Goal: Use online tool/utility: Utilize a website feature to perform a specific function

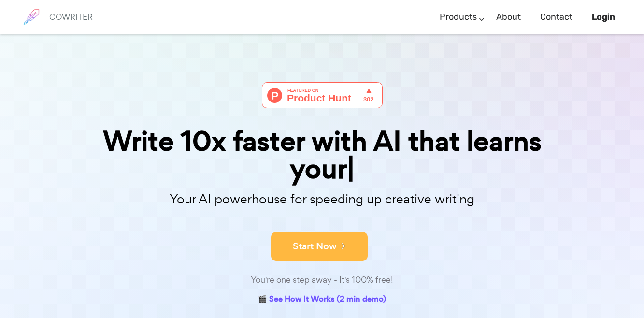
click at [310, 221] on div "Start Now" at bounding box center [322, 238] width 483 height 41
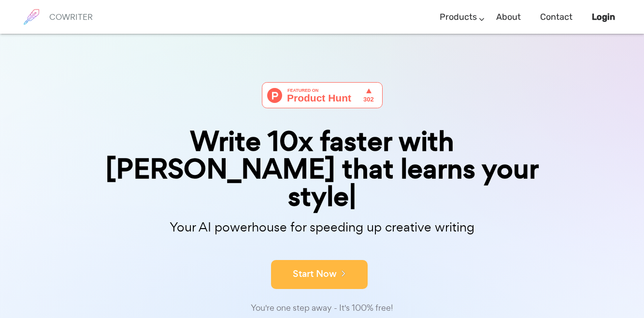
click at [310, 260] on button "Start Now" at bounding box center [319, 274] width 97 height 29
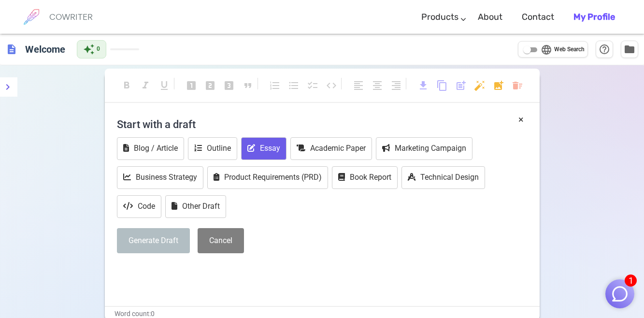
click at [260, 150] on button "Essay" at bounding box center [263, 148] width 45 height 23
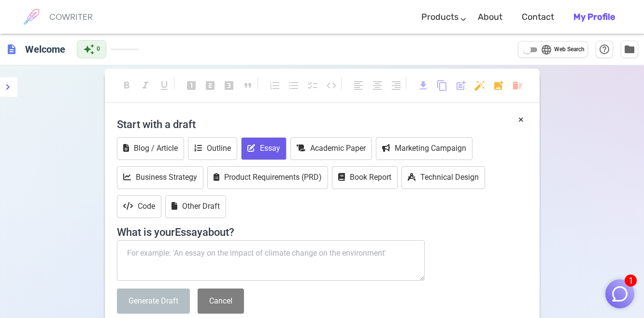
click at [176, 124] on h4 "Start with a draft" at bounding box center [322, 124] width 411 height 23
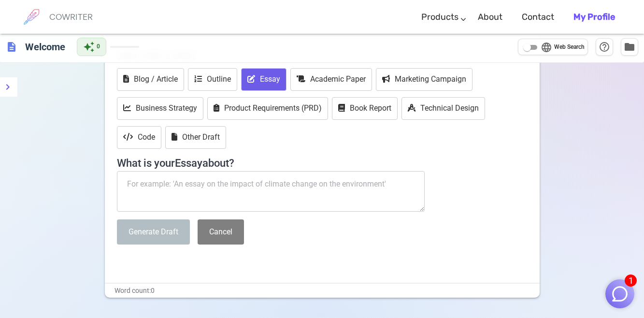
scroll to position [122, 0]
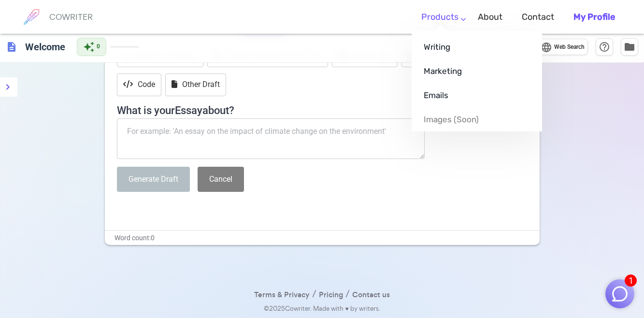
click at [459, 18] on link "Products" at bounding box center [440, 17] width 37 height 29
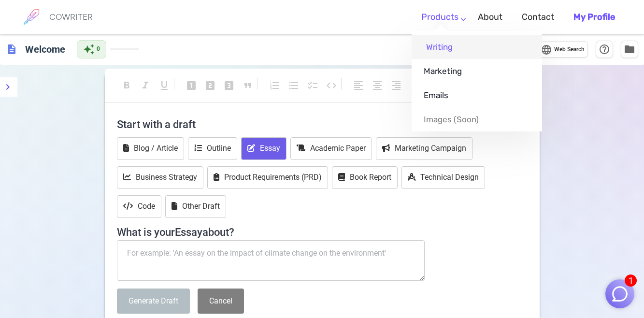
click at [438, 49] on link "Writing" at bounding box center [477, 47] width 131 height 24
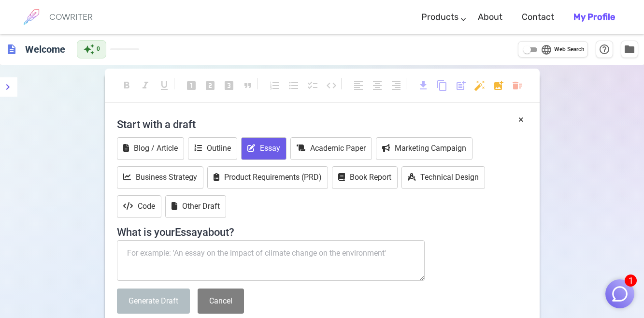
click at [300, 124] on h4 "Start with a draft" at bounding box center [322, 124] width 411 height 23
click at [522, 118] on button "×" at bounding box center [521, 120] width 5 height 14
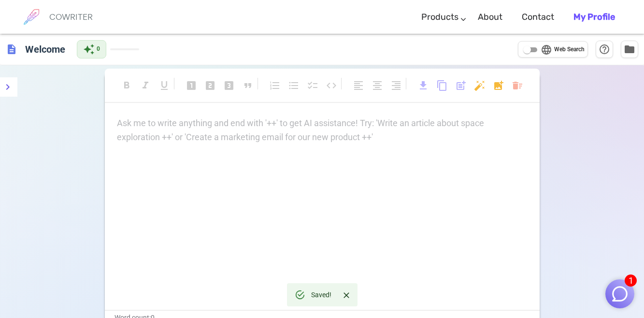
click at [217, 123] on p "Ask me to write anything and end with '++' to get AI assistance! Try: 'Write an…" at bounding box center [322, 124] width 411 height 14
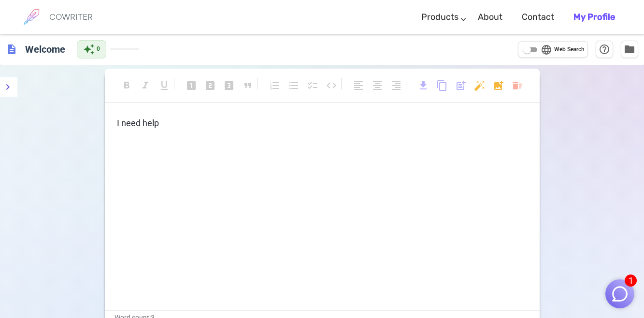
click at [624, 295] on img "button" at bounding box center [620, 294] width 18 height 18
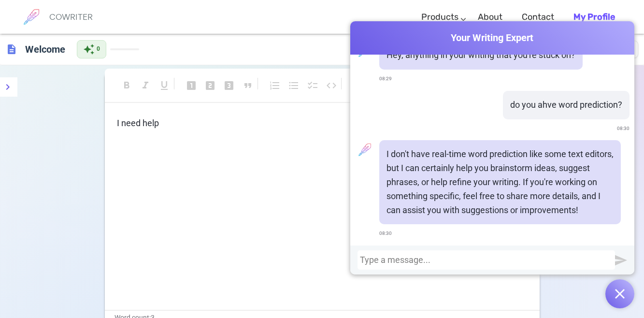
scroll to position [37, 0]
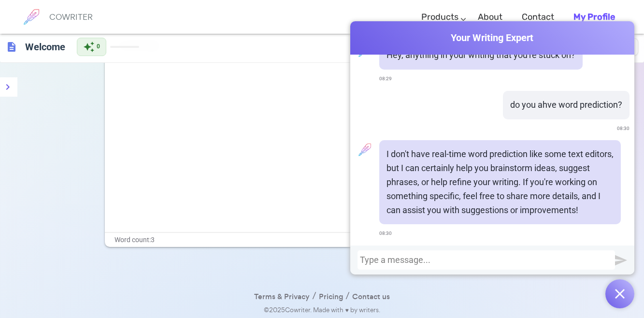
scroll to position [80, 0]
